Goal: Information Seeking & Learning: Learn about a topic

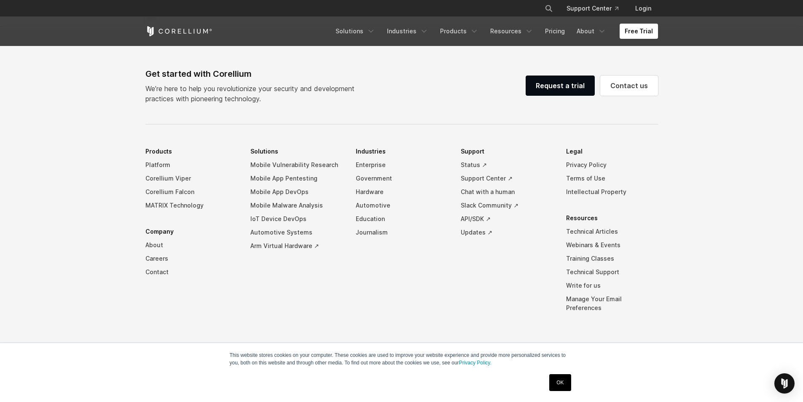
scroll to position [1978, 0]
click at [642, 39] on div "Free Trial Solutions IoT" at bounding box center [401, 31] width 512 height 29
click at [642, 32] on link "Free Trial" at bounding box center [638, 31] width 38 height 15
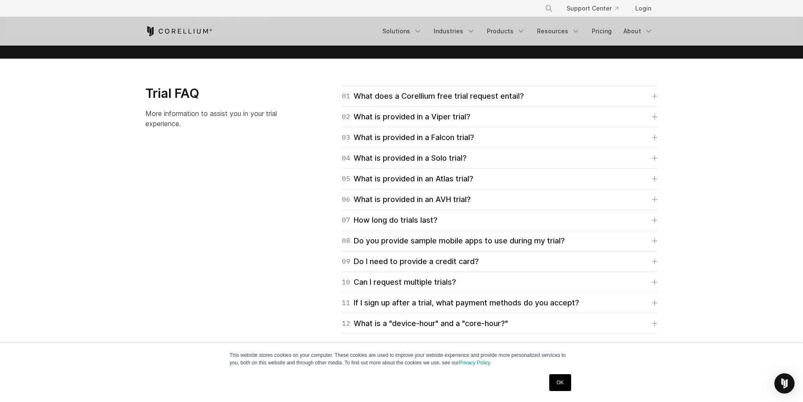
scroll to position [1180, 0]
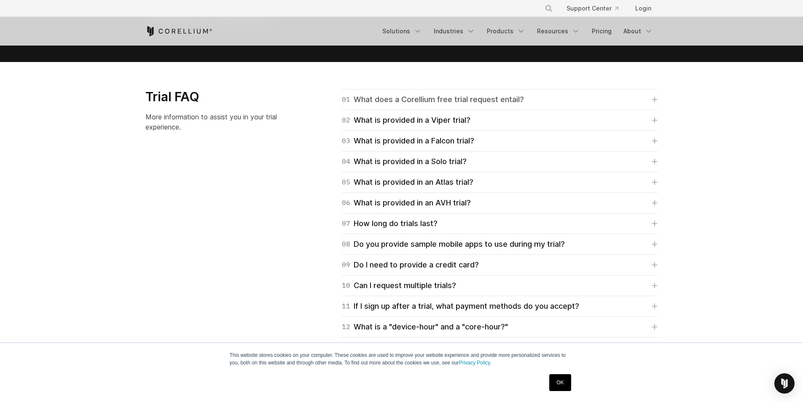
click at [484, 97] on div "01 What does a Corellium free trial request entail?" at bounding box center [433, 100] width 182 height 12
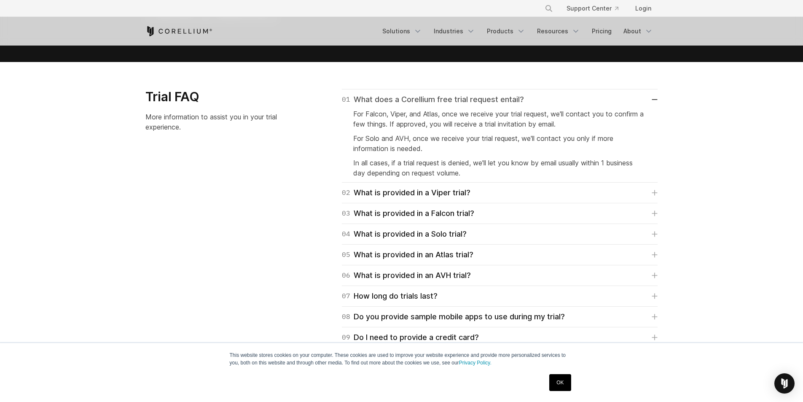
click at [484, 97] on div "01 What does a Corellium free trial request entail?" at bounding box center [433, 100] width 182 height 12
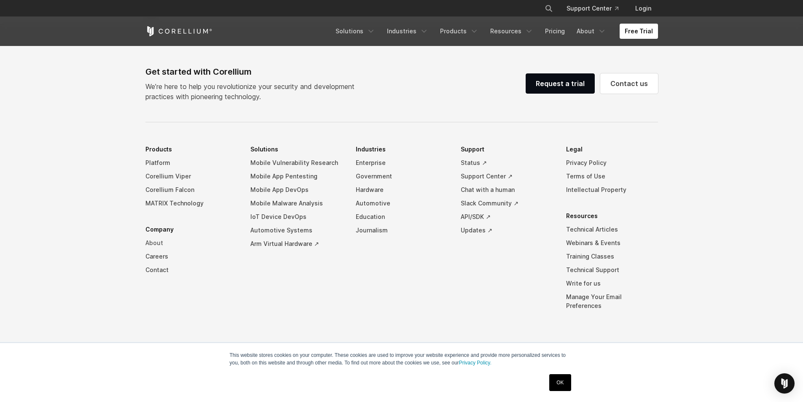
click at [160, 248] on link "About" at bounding box center [191, 242] width 92 height 13
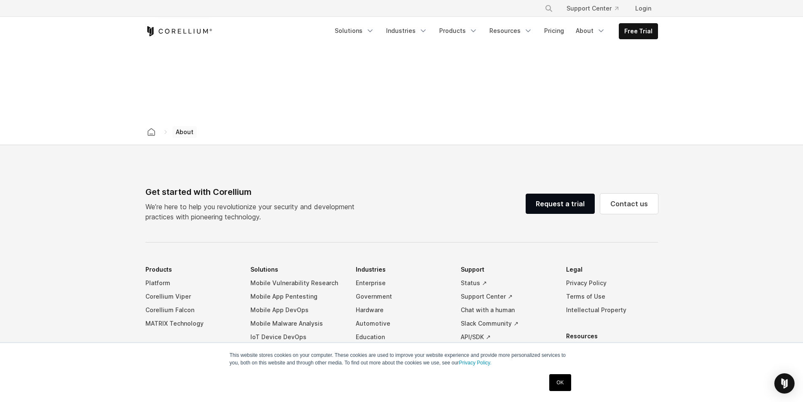
scroll to position [1409, 0]
